Goal: Information Seeking & Learning: Compare options

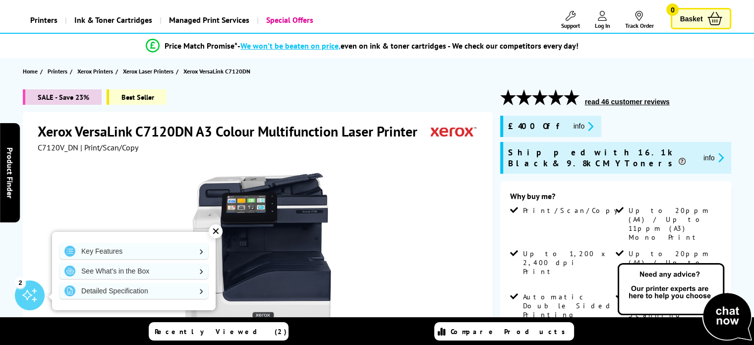
scroll to position [50, 0]
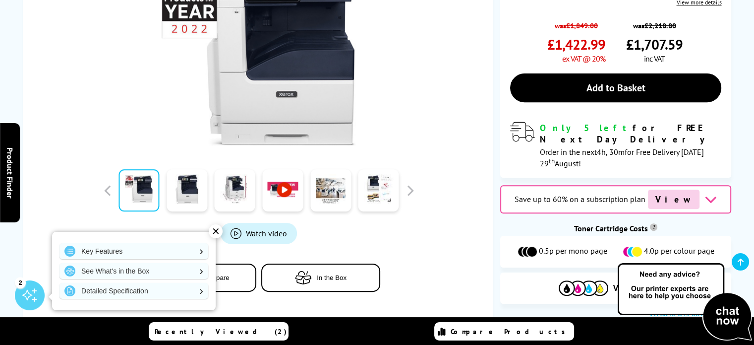
scroll to position [446, 0]
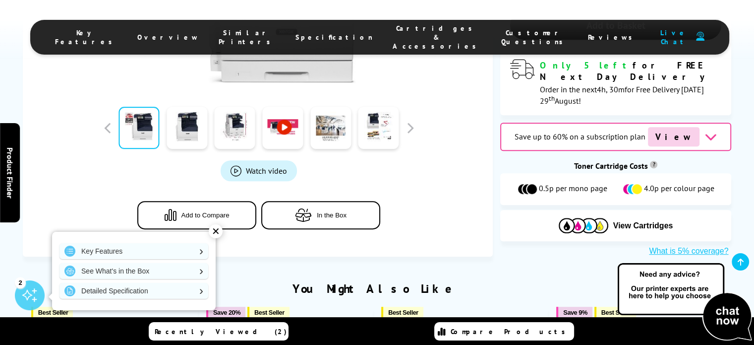
click at [187, 211] on span "Add to Compare" at bounding box center [205, 214] width 48 height 7
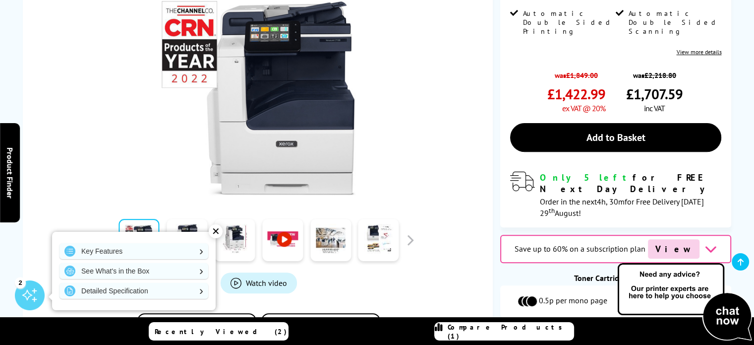
scroll to position [149, 0]
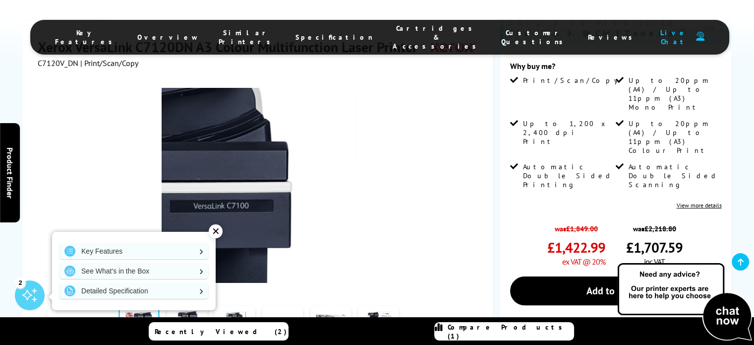
scroll to position [50, 0]
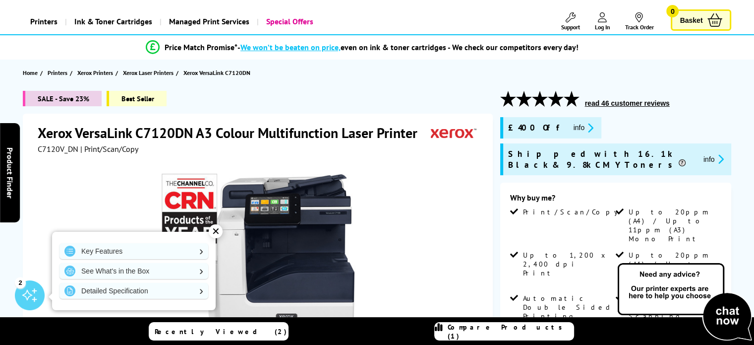
click at [197, 73] on span "Xerox VersaLink C7120DN" at bounding box center [216, 72] width 67 height 7
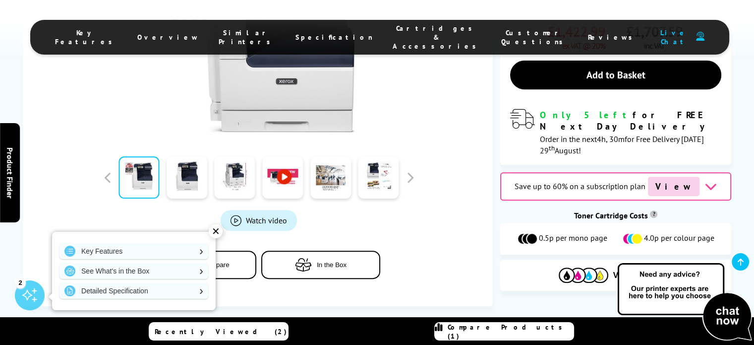
scroll to position [149, 0]
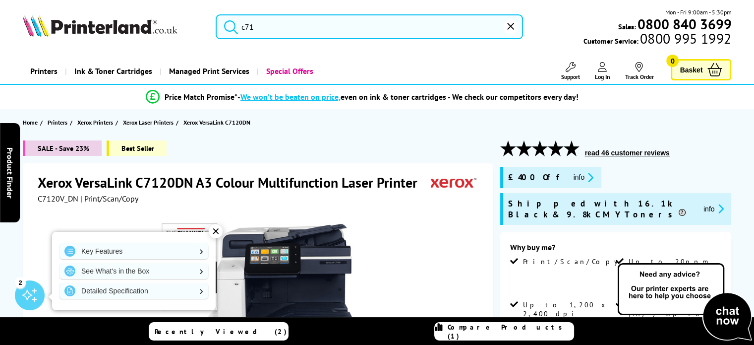
click at [263, 27] on input "c71" at bounding box center [369, 26] width 307 height 25
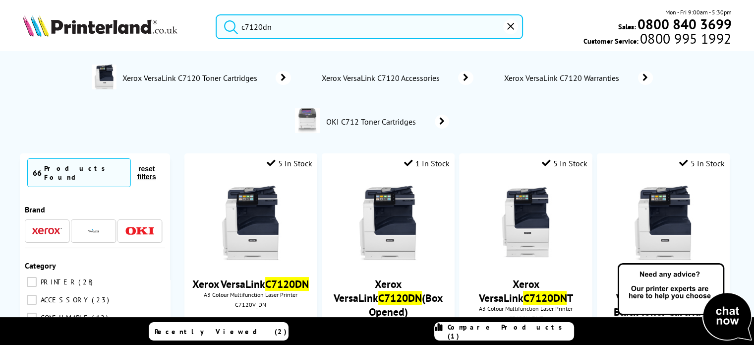
type input "c7120dn"
click at [216, 14] on button "submit" at bounding box center [228, 25] width 25 height 22
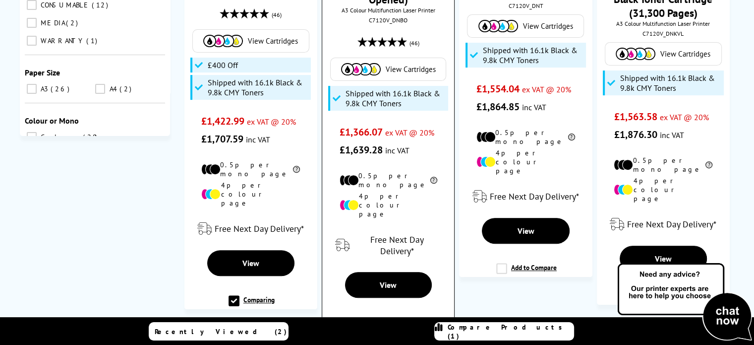
scroll to position [347, 0]
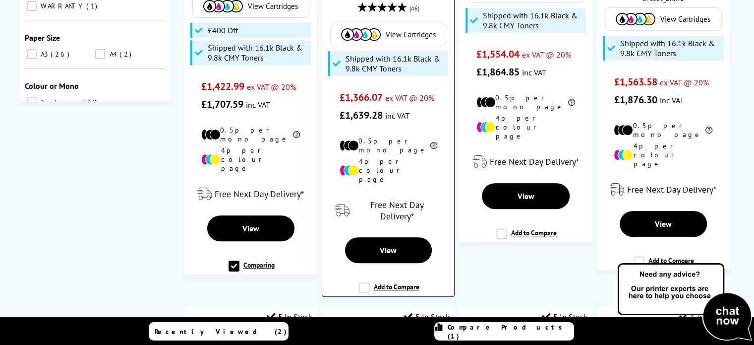
click at [364, 282] on label "Add to Compare" at bounding box center [389, 291] width 60 height 19
click at [0, 0] on input "Add to Compare" at bounding box center [0, 0] width 0 height 0
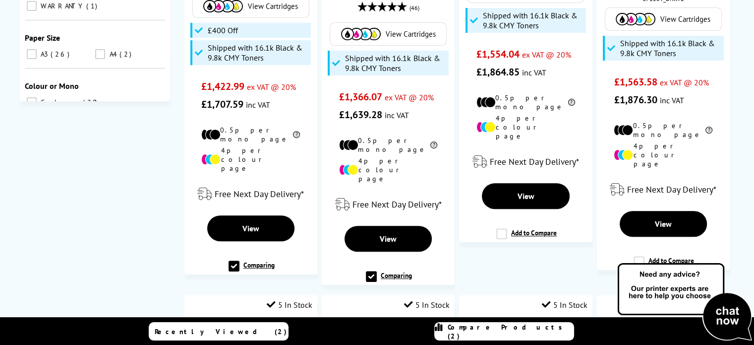
click at [497, 332] on span "Compare Products (2)" at bounding box center [511, 331] width 126 height 18
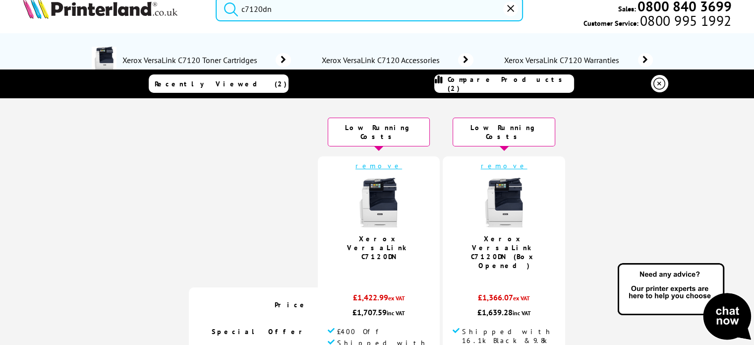
scroll to position [0, 0]
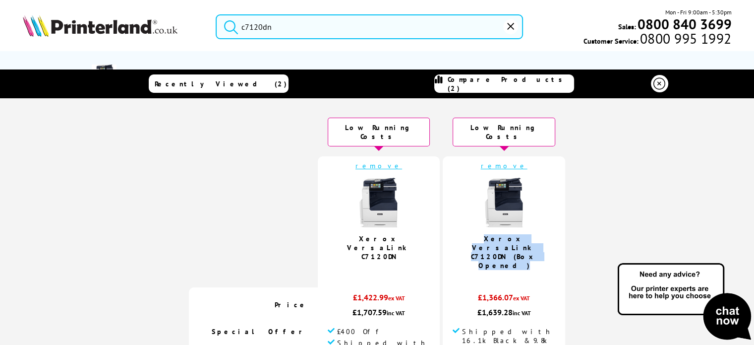
drag, startPoint x: 512, startPoint y: 239, endPoint x: 454, endPoint y: 226, distance: 59.2
click at [448, 224] on td "remove Xerox VersaLink C7120DN (Box Opened)" at bounding box center [504, 221] width 122 height 131
copy link "Xerox VersaLink C7120DN (Box Opened)"
click at [730, 311] on img at bounding box center [684, 301] width 139 height 81
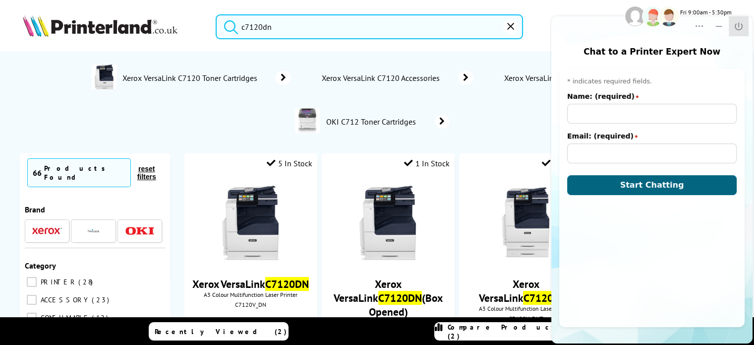
click at [740, 27] on icon "Close" at bounding box center [739, 26] width 10 height 10
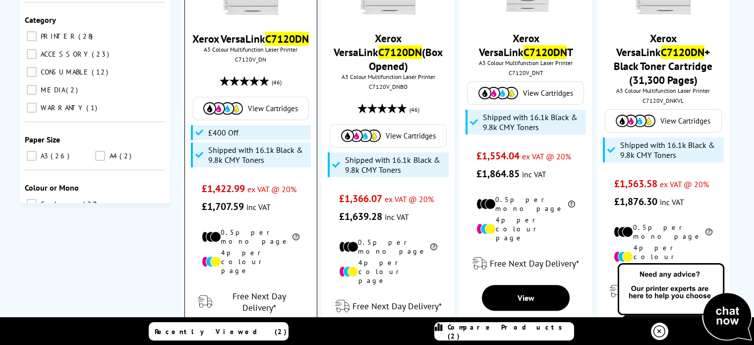
scroll to position [248, 0]
